Goal: Register for event/course

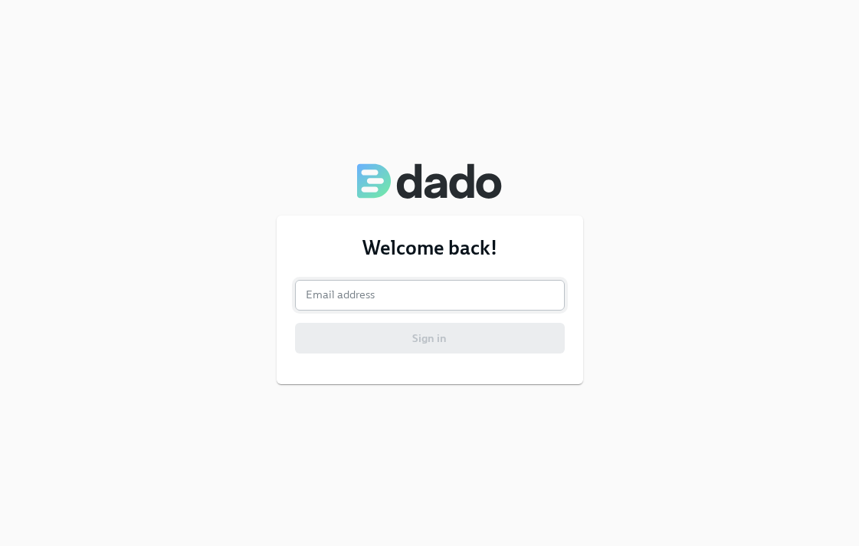
click at [382, 298] on input "email" at bounding box center [430, 295] width 270 height 31
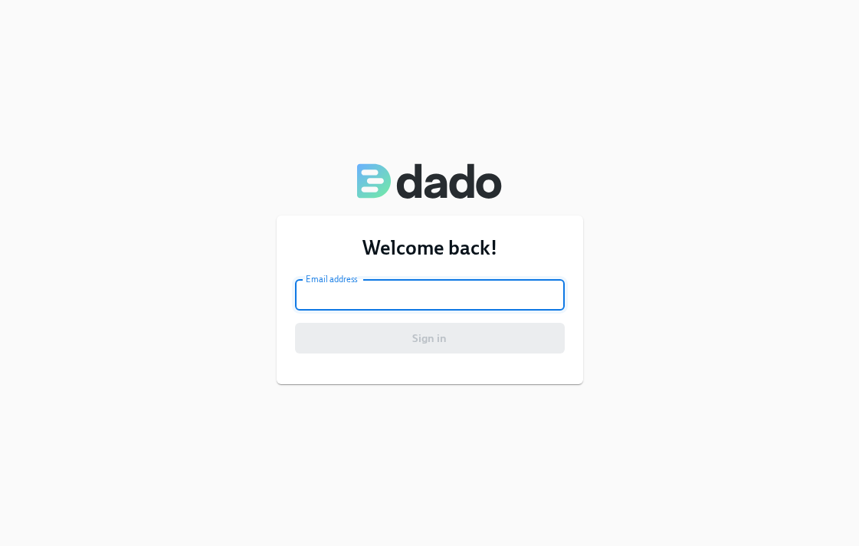
type input "[PERSON_NAME][EMAIL_ADDRESS][DOMAIN_NAME]"
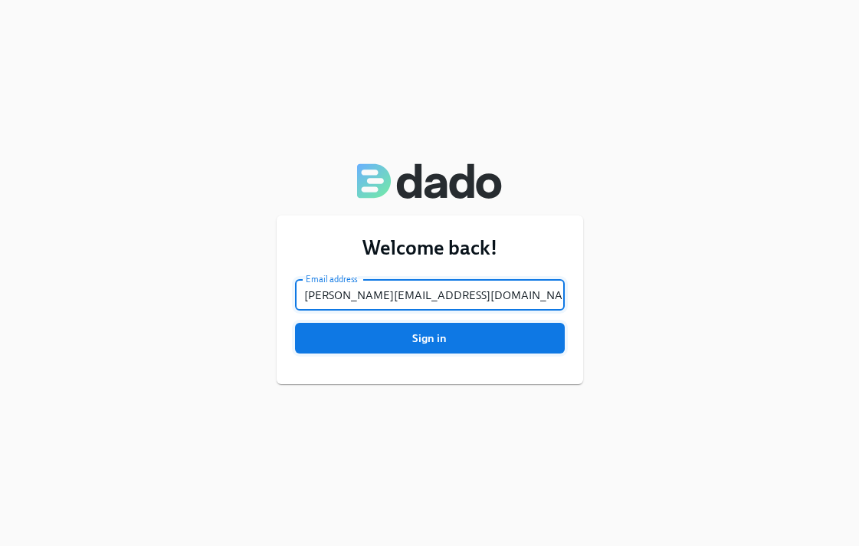
click at [422, 341] on span "Sign in" at bounding box center [430, 337] width 248 height 15
click at [295, 323] on button "Sign in" at bounding box center [430, 338] width 270 height 31
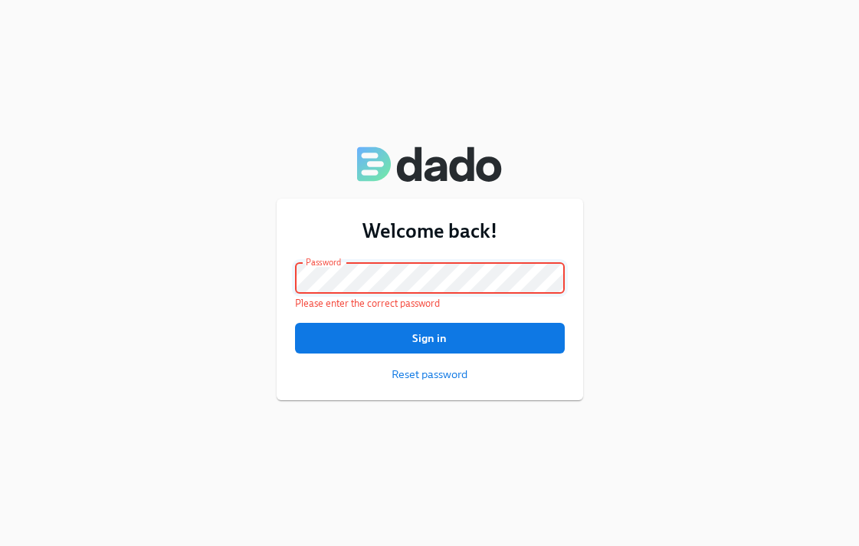
click at [295, 323] on button "Sign in" at bounding box center [430, 338] width 270 height 31
click at [287, 416] on div "Welcome back! Email address allyson@charliehealth.com Email address Password Pa…" at bounding box center [429, 273] width 859 height 546
click at [220, 275] on div "Welcome back! Email address allyson@charliehealth.com Email address Password Pa…" at bounding box center [429, 273] width 859 height 546
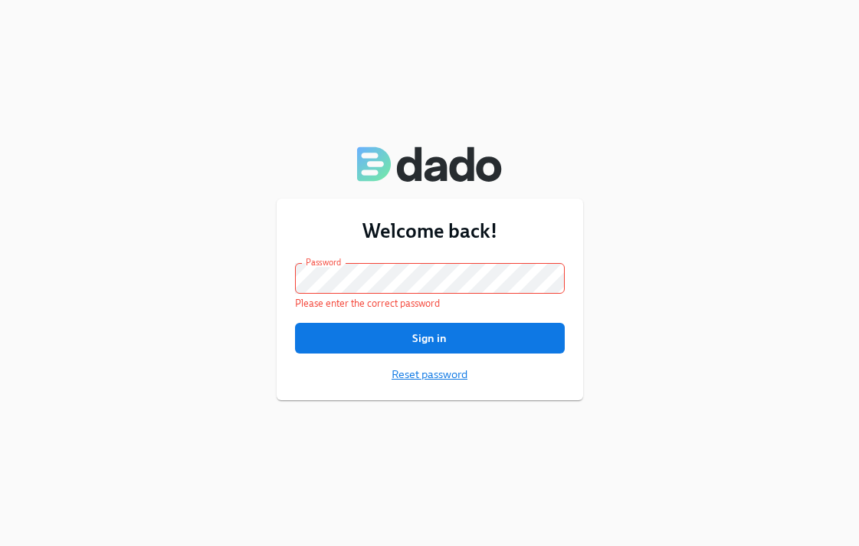
click at [424, 373] on span "Reset password" at bounding box center [430, 373] width 76 height 15
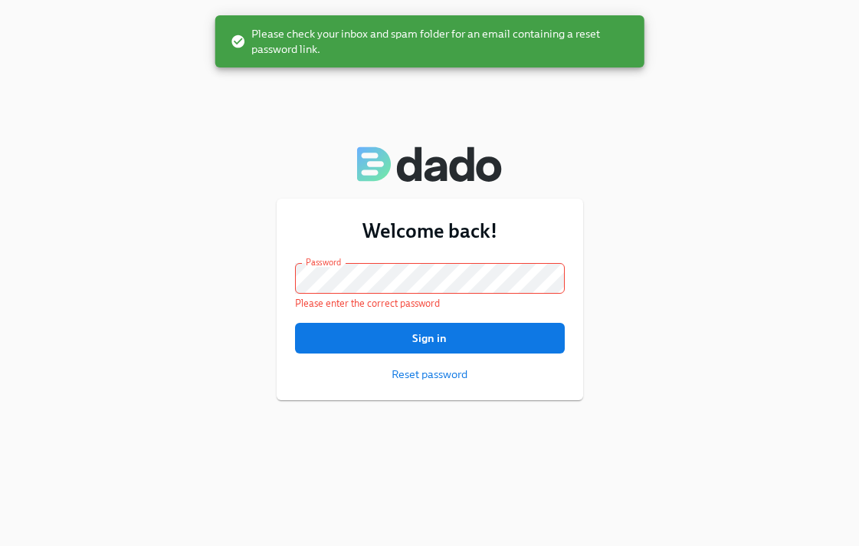
click at [195, 401] on div "Welcome back! Email address allyson@charliehealth.com Email address Password Pa…" at bounding box center [429, 273] width 859 height 546
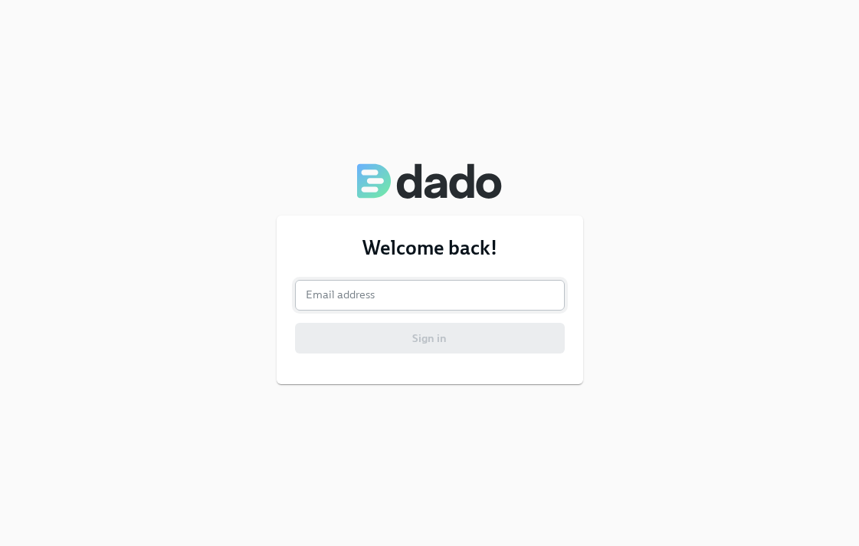
click at [368, 300] on input "email" at bounding box center [430, 295] width 270 height 31
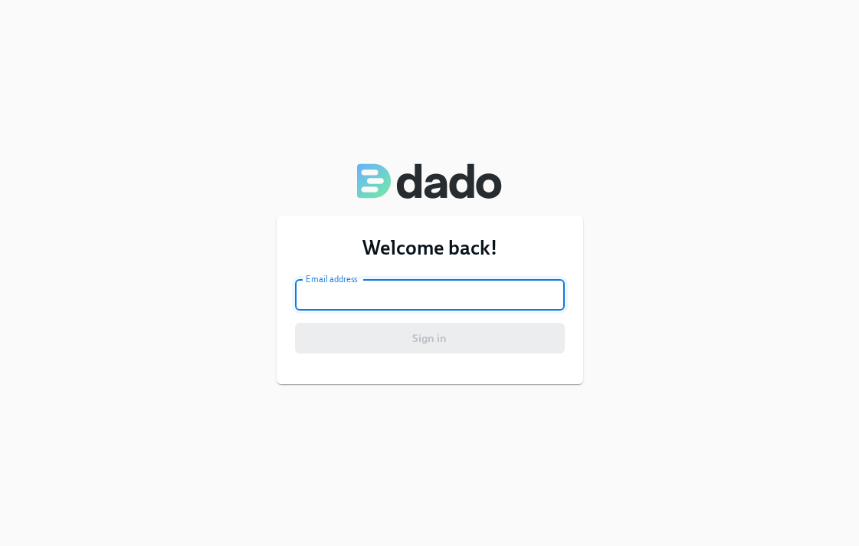
type input "[PERSON_NAME][EMAIL_ADDRESS][DOMAIN_NAME]"
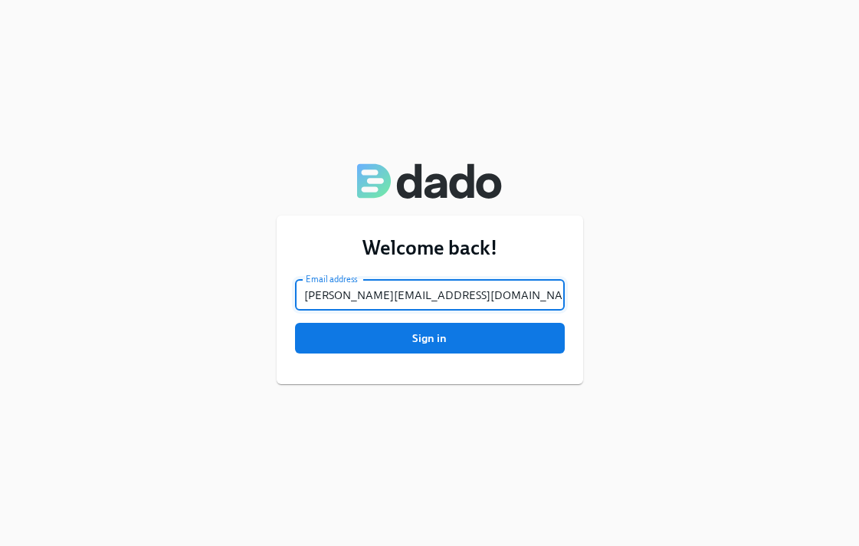
click at [422, 359] on div "Welcome back! Email address [PERSON_NAME][EMAIL_ADDRESS][DOMAIN_NAME] Email add…" at bounding box center [430, 299] width 306 height 169
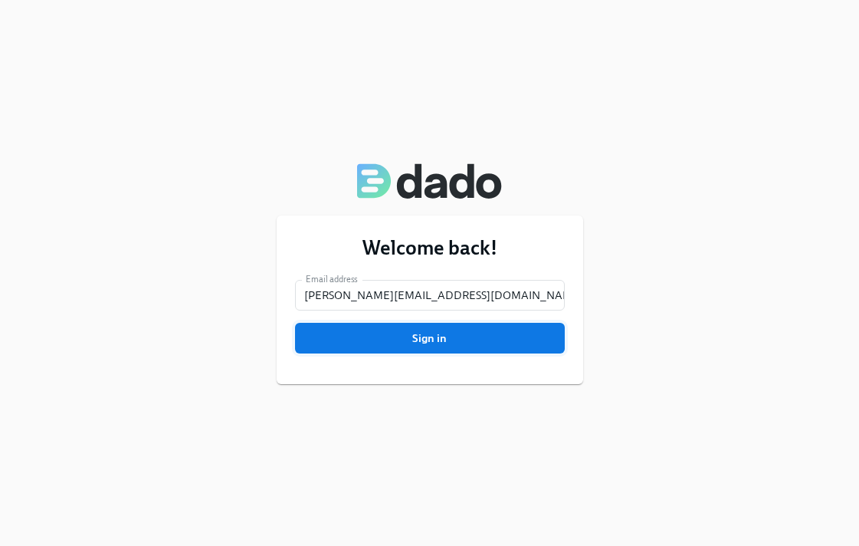
click at [428, 337] on span "Sign in" at bounding box center [430, 337] width 248 height 15
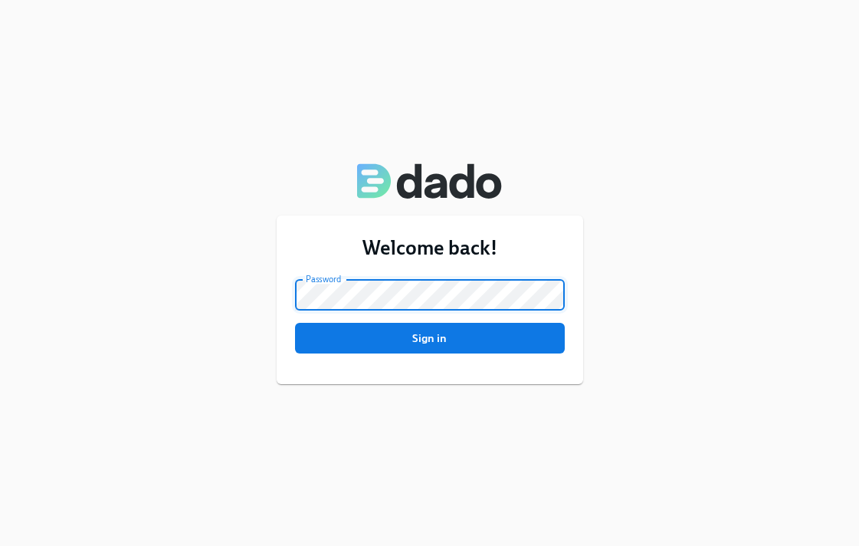
click at [295, 323] on button "Sign in" at bounding box center [430, 338] width 270 height 31
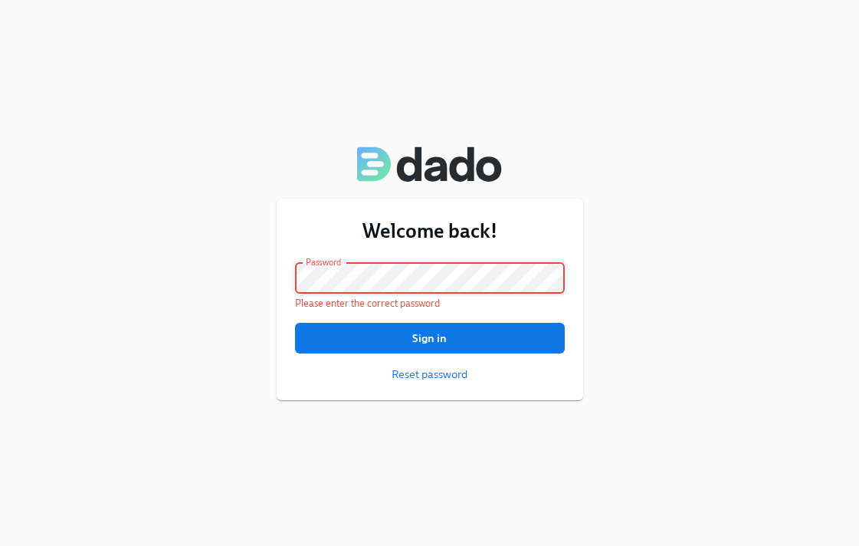
click at [295, 323] on button "Sign in" at bounding box center [430, 338] width 270 height 31
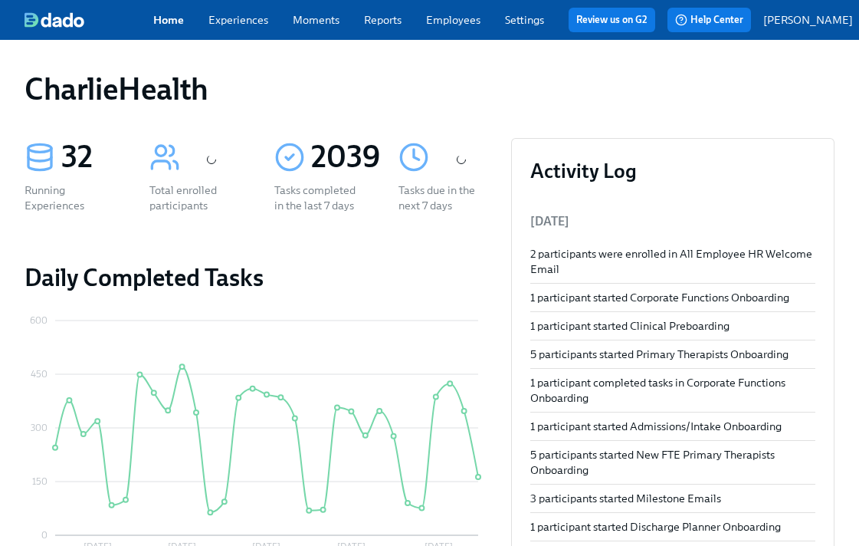
click at [251, 21] on link "Experiences" at bounding box center [238, 20] width 60 height 14
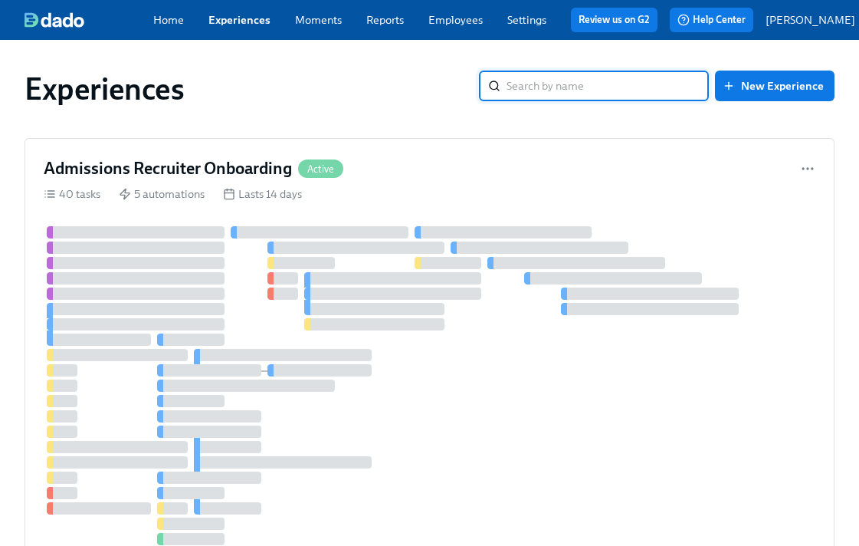
click at [585, 85] on input "search" at bounding box center [607, 85] width 202 height 31
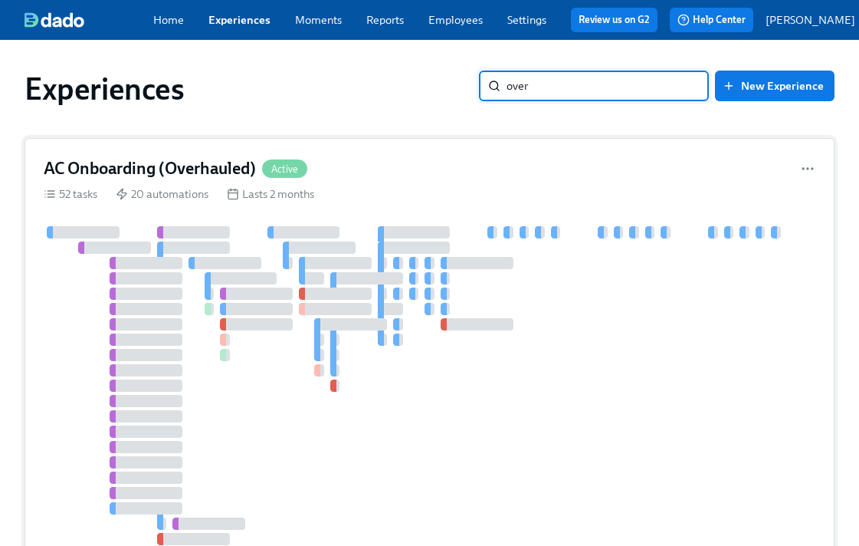
type input "over"
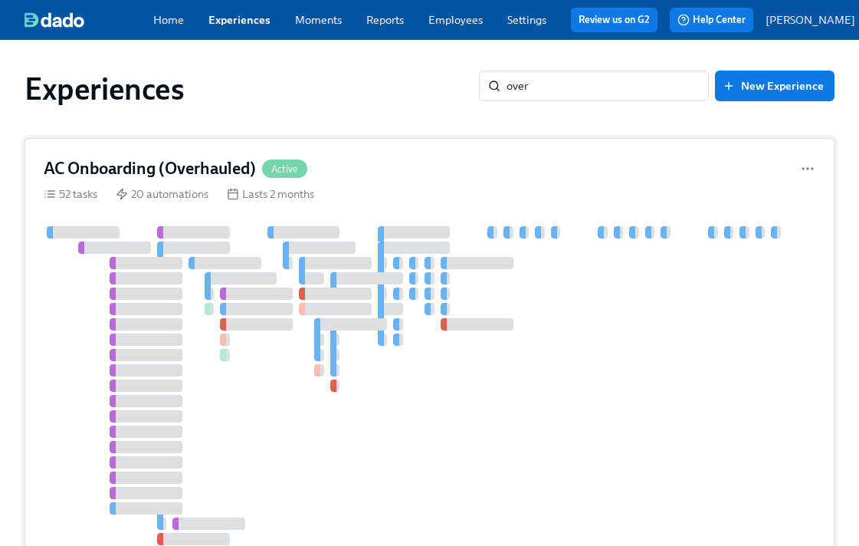
click at [192, 176] on h4 "AC Onboarding (Overhauled)" at bounding box center [150, 168] width 212 height 23
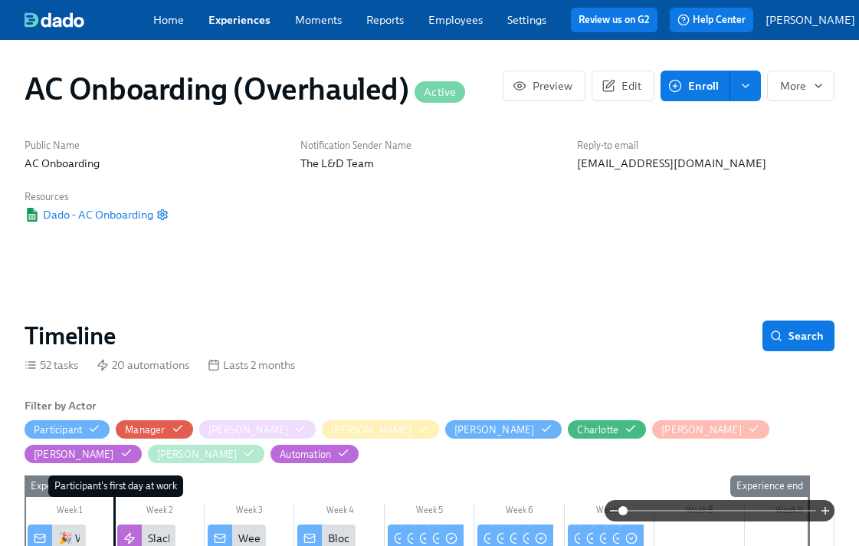
scroll to position [192, 0]
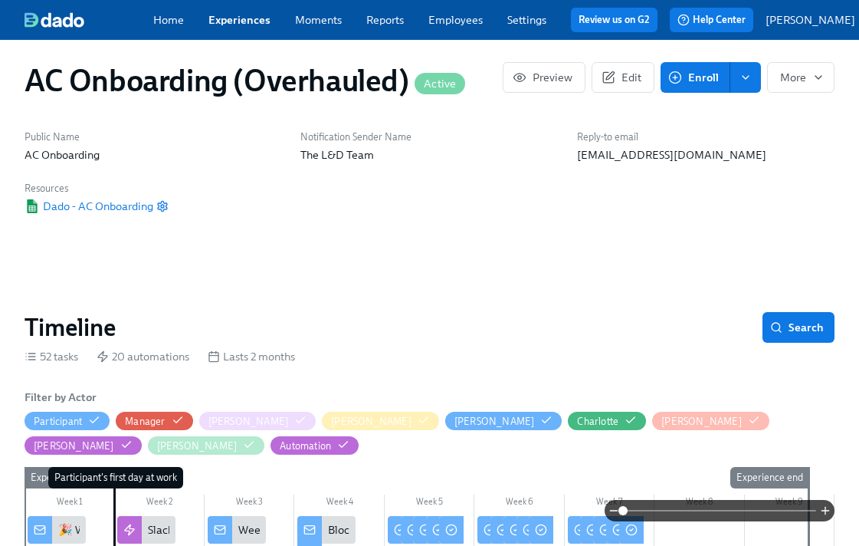
click at [716, 70] on span "Enroll" at bounding box center [695, 77] width 48 height 15
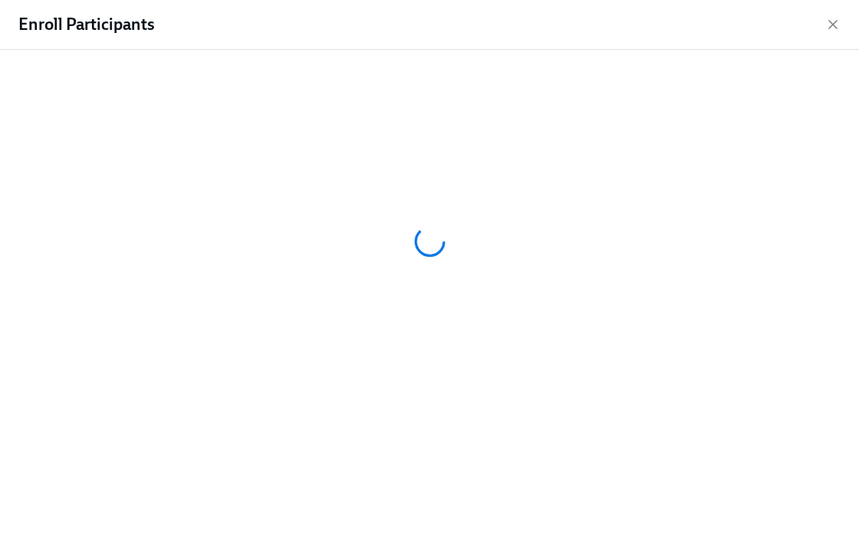
scroll to position [0, 8468]
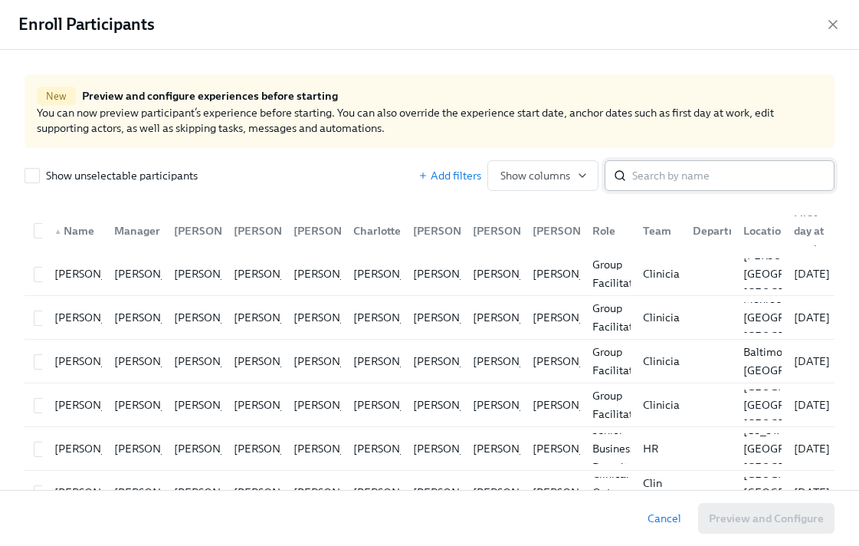
click at [674, 178] on input "search" at bounding box center [733, 175] width 202 height 31
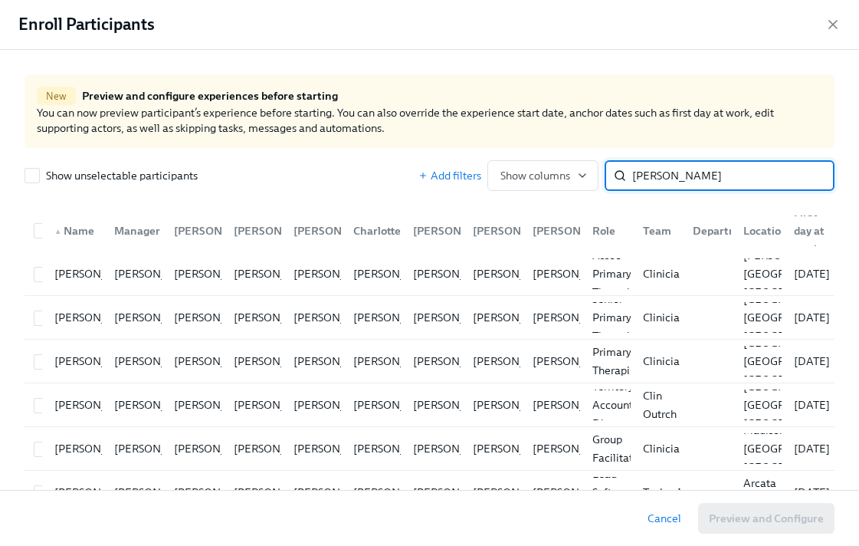
click at [699, 179] on input "[PERSON_NAME]" at bounding box center [733, 175] width 202 height 31
type input "[PERSON_NAME]"
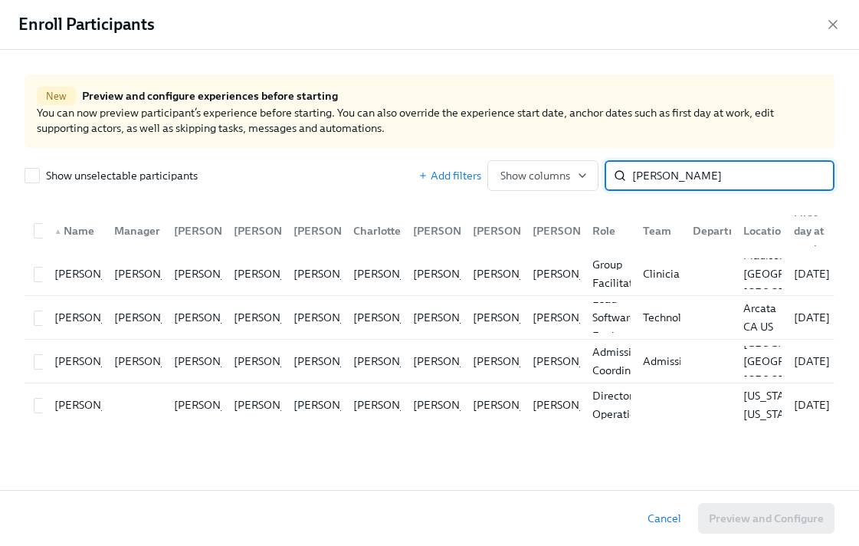
click at [669, 179] on input "[PERSON_NAME]" at bounding box center [733, 175] width 202 height 31
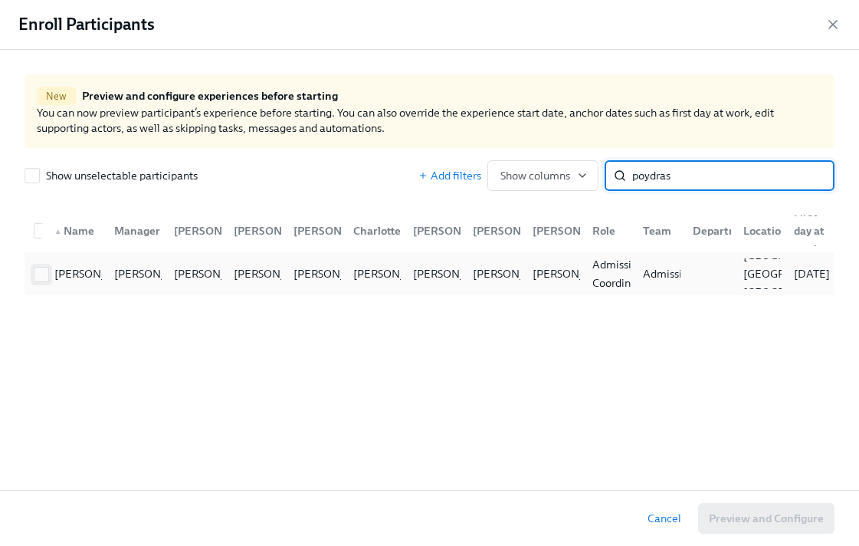
type input "poydras"
click at [34, 276] on input "checkbox" at bounding box center [41, 274] width 14 height 14
checkbox input "true"
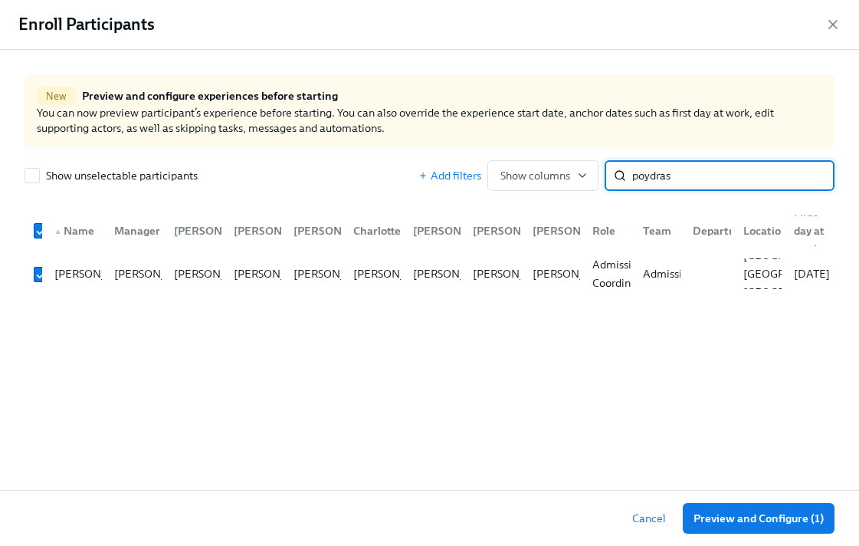
click at [689, 172] on input "poydras" at bounding box center [733, 175] width 202 height 31
type input "[PERSON_NAME]"
checkbox input "false"
type input "[PERSON_NAME]"
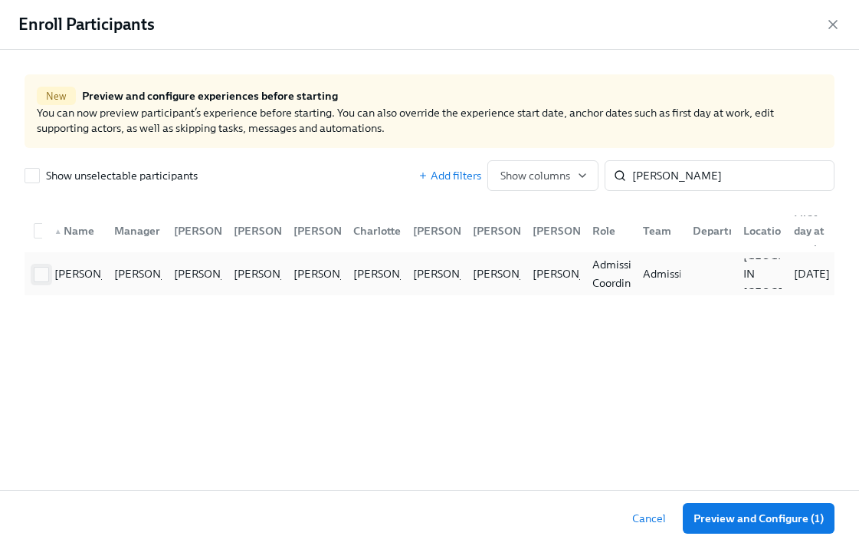
click at [34, 272] on input "checkbox" at bounding box center [41, 274] width 14 height 14
checkbox input "true"
click at [664, 165] on input "[PERSON_NAME]" at bounding box center [733, 175] width 202 height 31
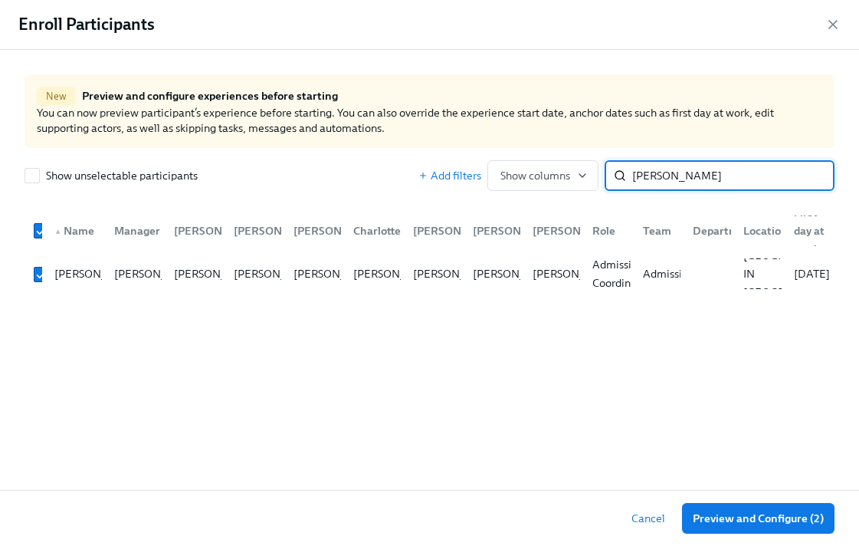
click at [664, 165] on input "[PERSON_NAME]" at bounding box center [733, 175] width 202 height 31
type input "[PERSON_NAME]"
checkbox input "false"
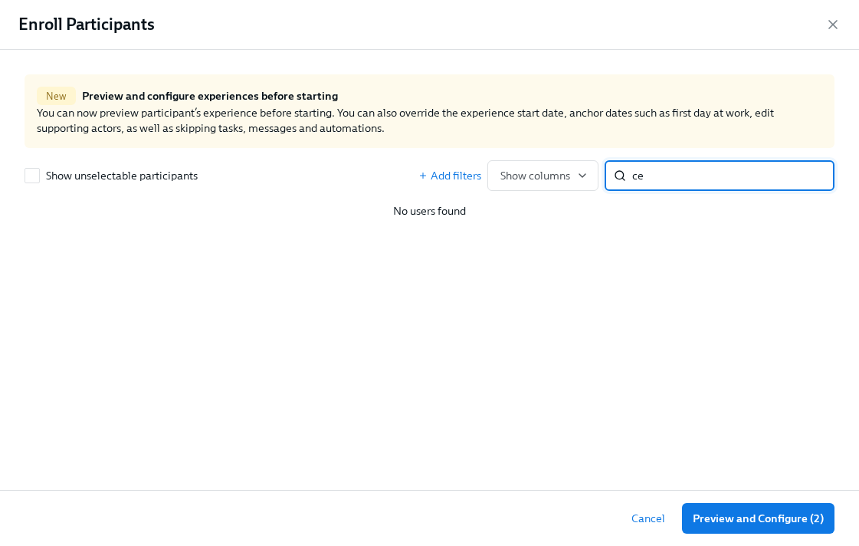
type input "c"
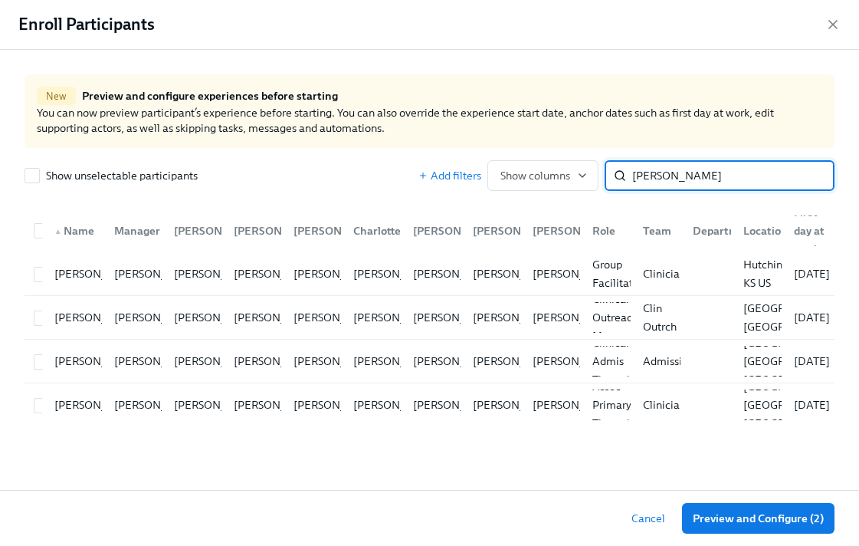
click at [686, 174] on input "[PERSON_NAME]" at bounding box center [733, 175] width 202 height 31
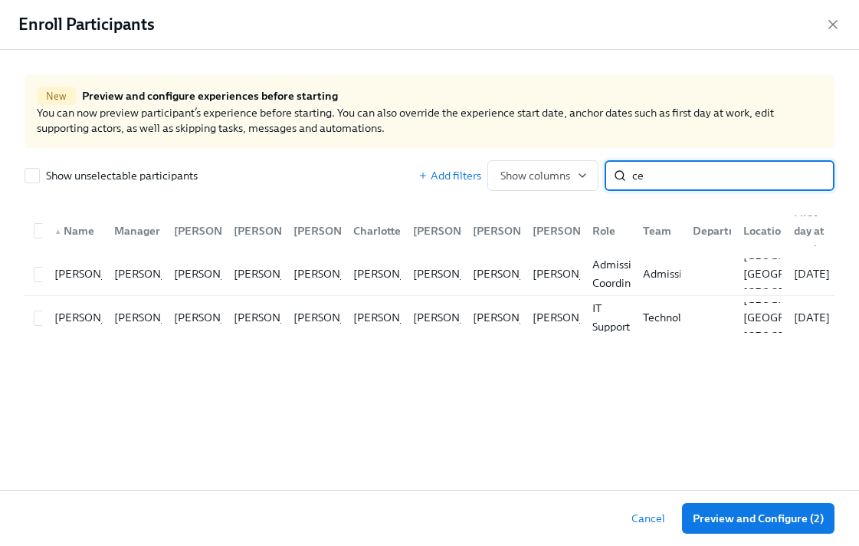
type input "c"
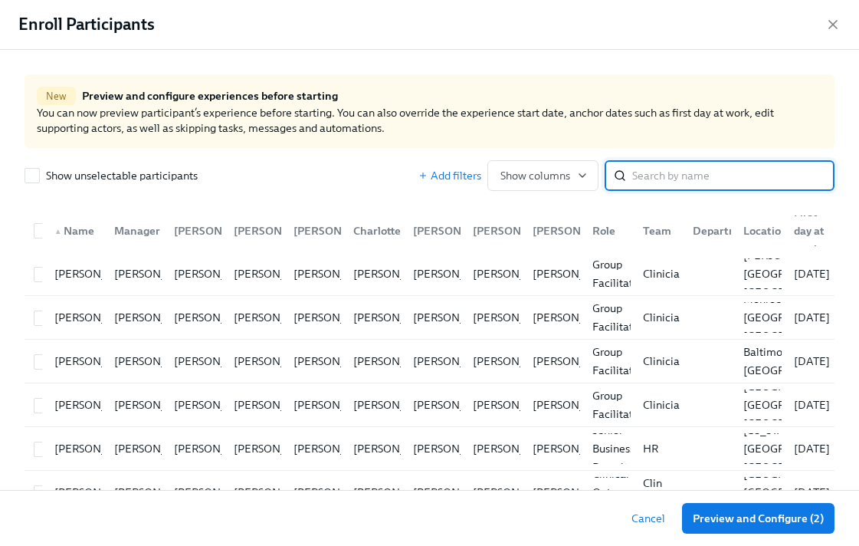
click at [680, 182] on input "search" at bounding box center [733, 175] width 202 height 31
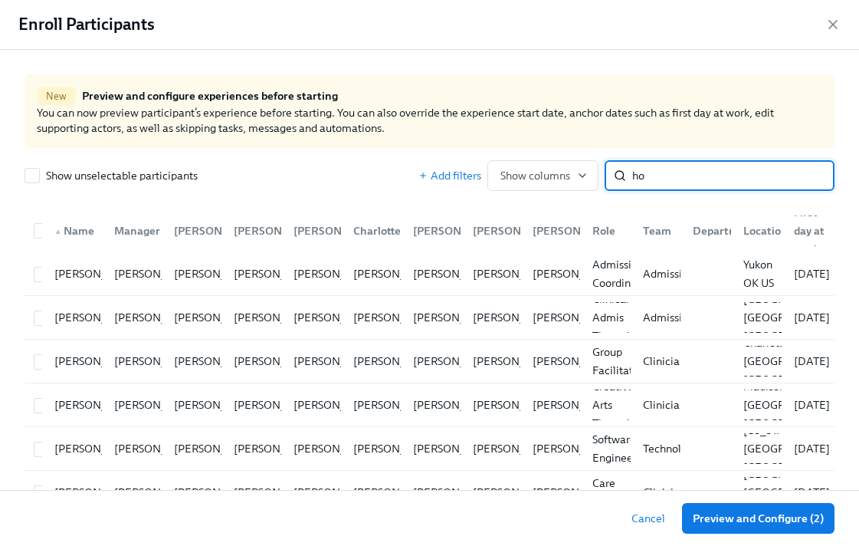
type input "h"
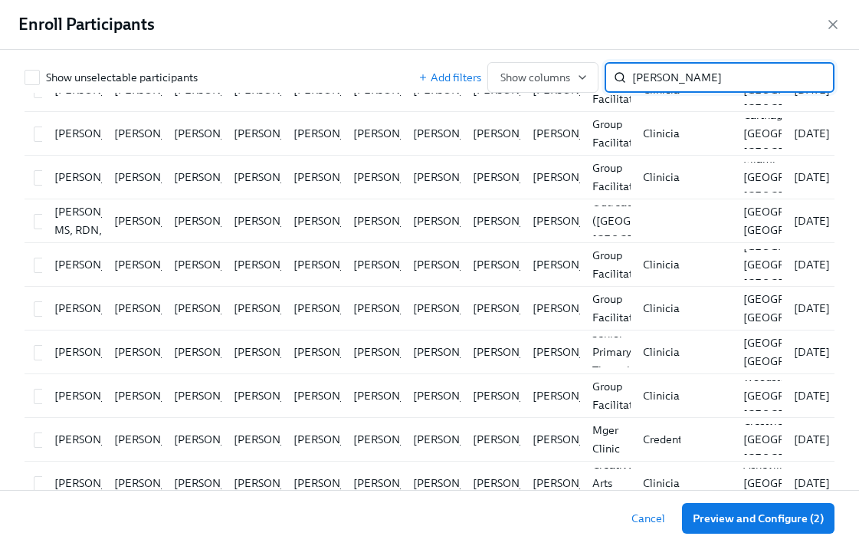
scroll to position [0, 0]
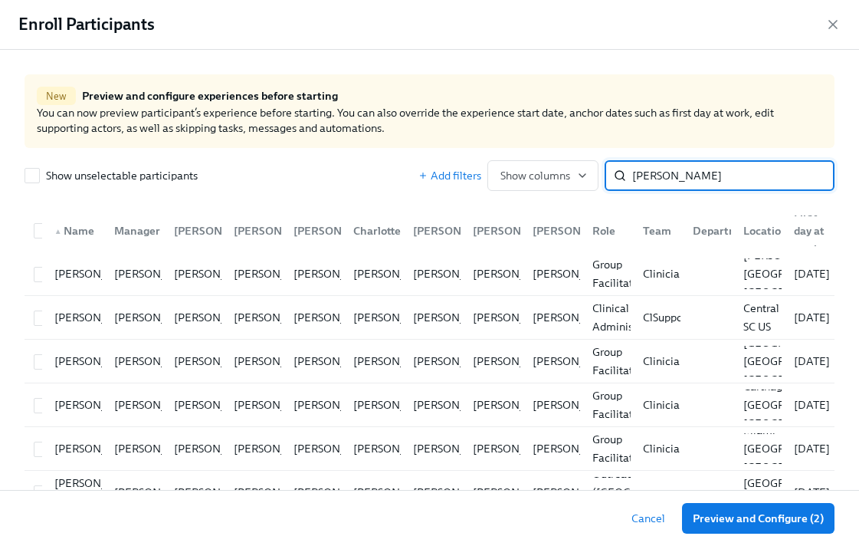
type input "[PERSON_NAME]"
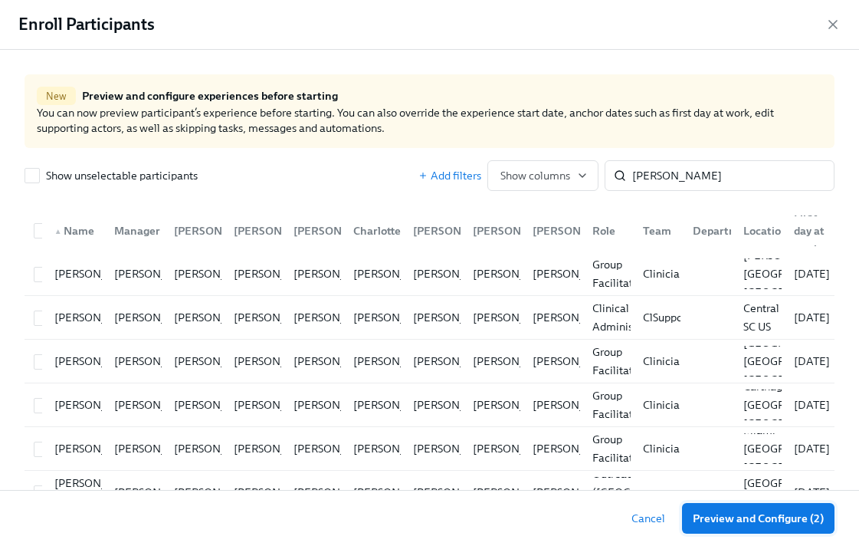
click at [721, 514] on span "Preview and Configure (2)" at bounding box center [758, 517] width 131 height 15
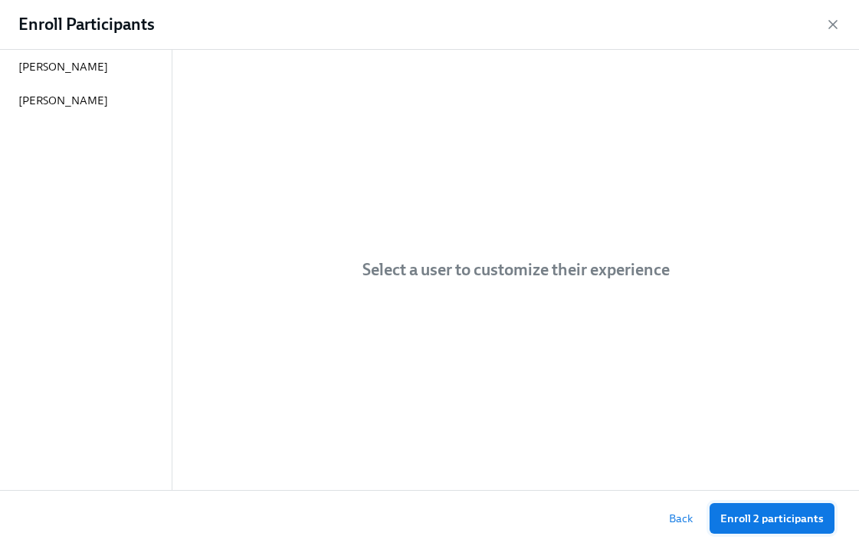
click at [745, 513] on span "Enroll 2 participants" at bounding box center [771, 517] width 103 height 15
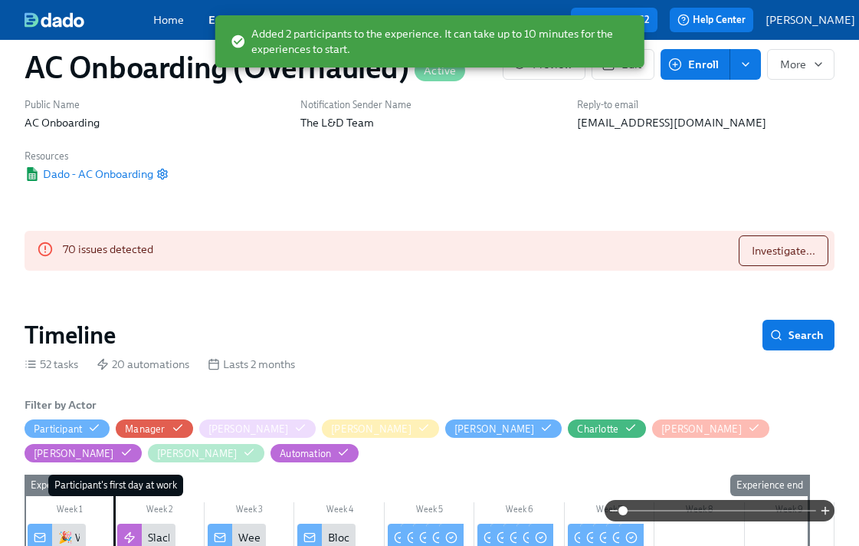
click at [323, 182] on div "Public Name AC Onboarding Notification Sender Name The L&D Team Reply-to email …" at bounding box center [429, 139] width 828 height 103
